Goal: Information Seeking & Learning: Find specific fact

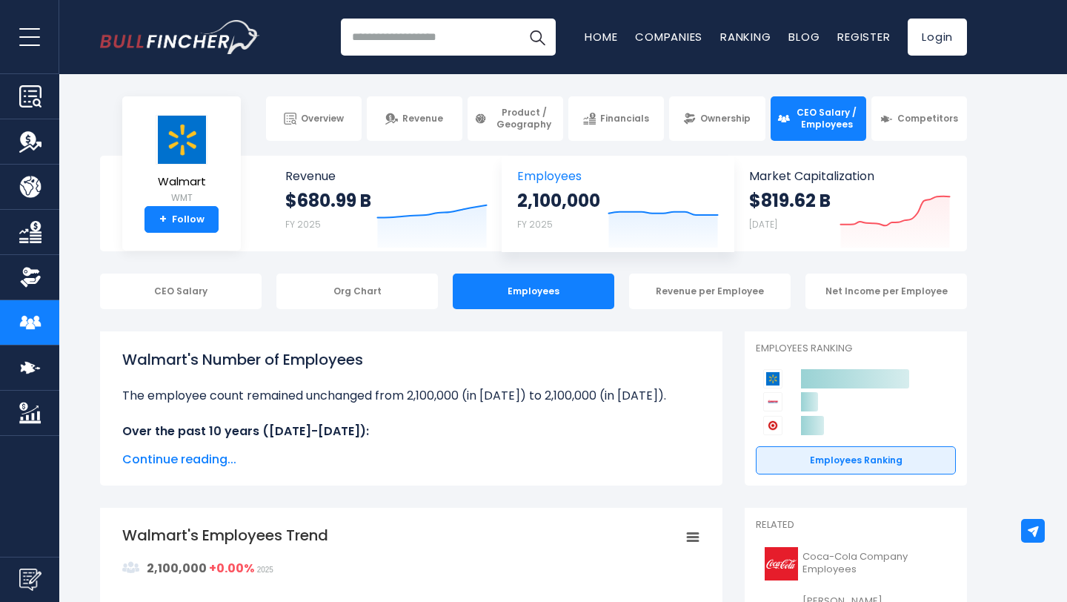
click at [573, 216] on div "2,100,000 FY 2025" at bounding box center [558, 212] width 83 height 47
click at [556, 223] on div "2,100,000 FY 2025" at bounding box center [558, 212] width 83 height 47
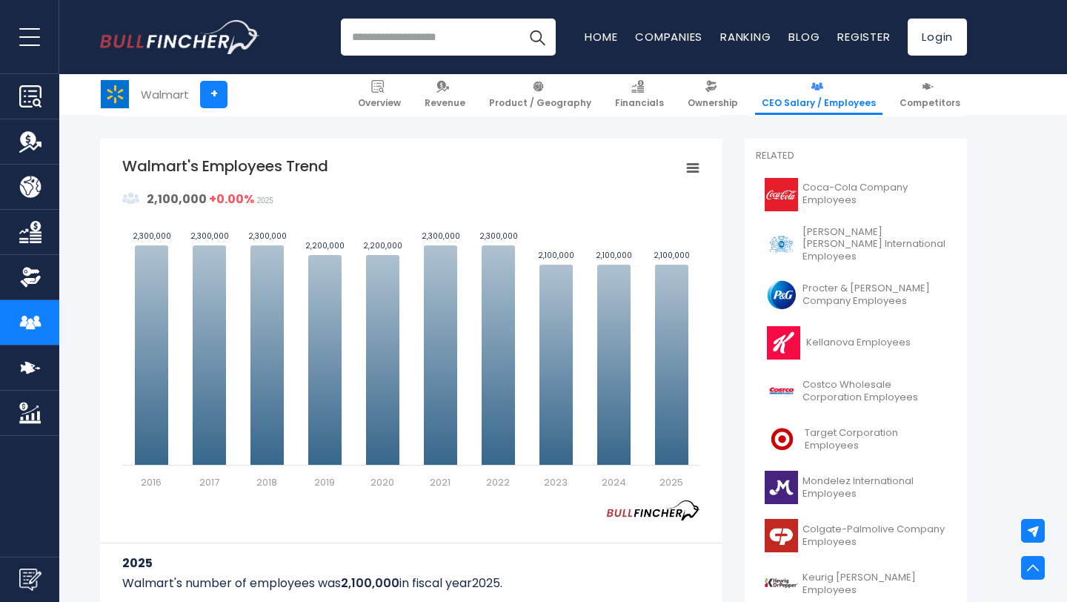
scroll to position [385, 0]
